Goal: Task Accomplishment & Management: Manage account settings

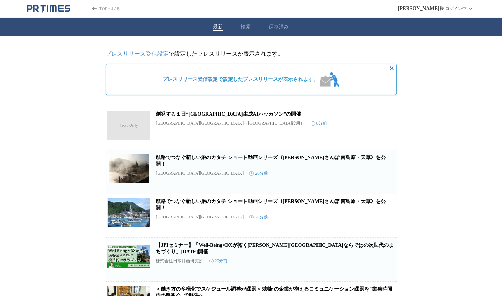
click at [162, 54] on link "プレスリリース受信設定" at bounding box center [137, 54] width 63 height 6
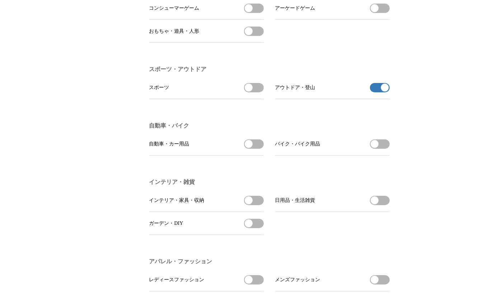
scroll to position [756, 0]
click at [385, 91] on span "button" at bounding box center [385, 87] width 8 height 8
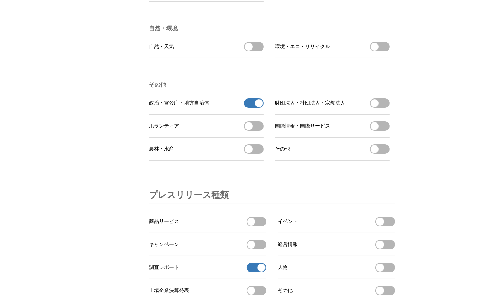
scroll to position [2121, 0]
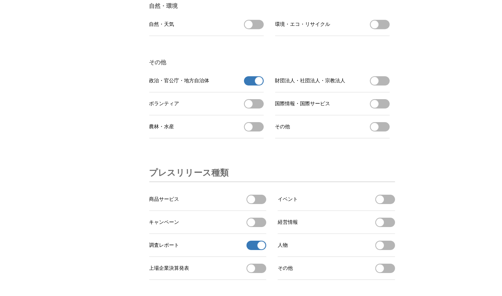
click at [257, 85] on span "button" at bounding box center [259, 81] width 8 height 8
click at [262, 249] on span "button" at bounding box center [262, 245] width 8 height 8
click at [249, 85] on span "button" at bounding box center [249, 81] width 8 height 8
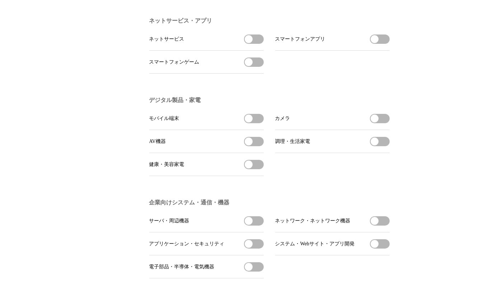
scroll to position [0, 0]
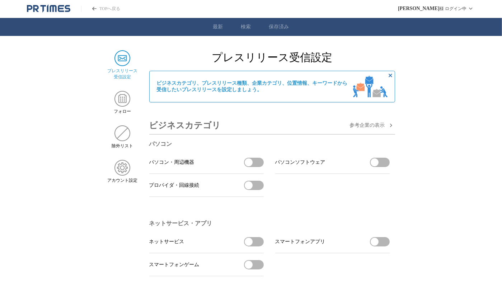
click at [280, 27] on link "保存済み" at bounding box center [279, 27] width 20 height 6
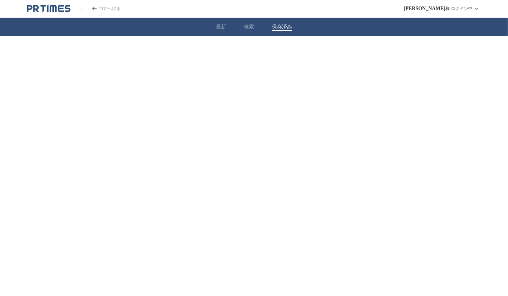
click at [220, 25] on button "最新" at bounding box center [221, 27] width 10 height 6
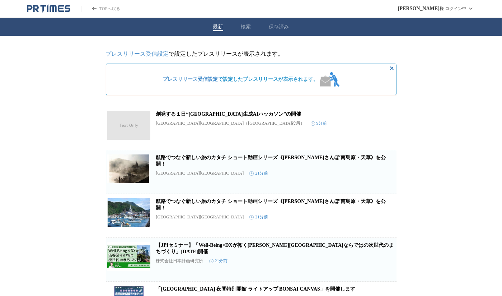
click at [151, 53] on link "プレスリリース受信設定" at bounding box center [137, 54] width 63 height 6
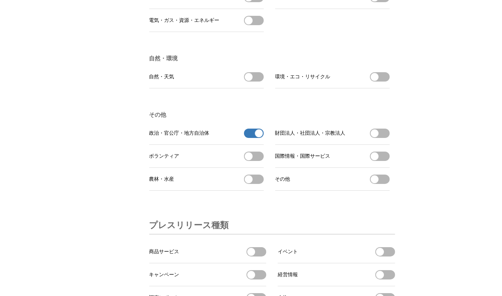
scroll to position [2030, 0]
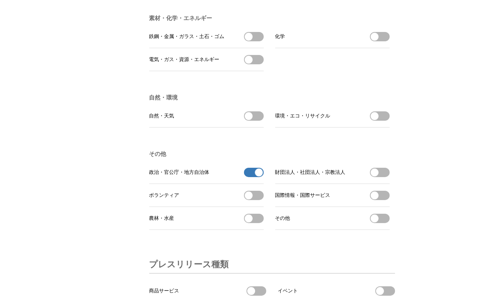
click at [259, 176] on span "button" at bounding box center [259, 172] width 8 height 8
